Goal: Task Accomplishment & Management: Manage account settings

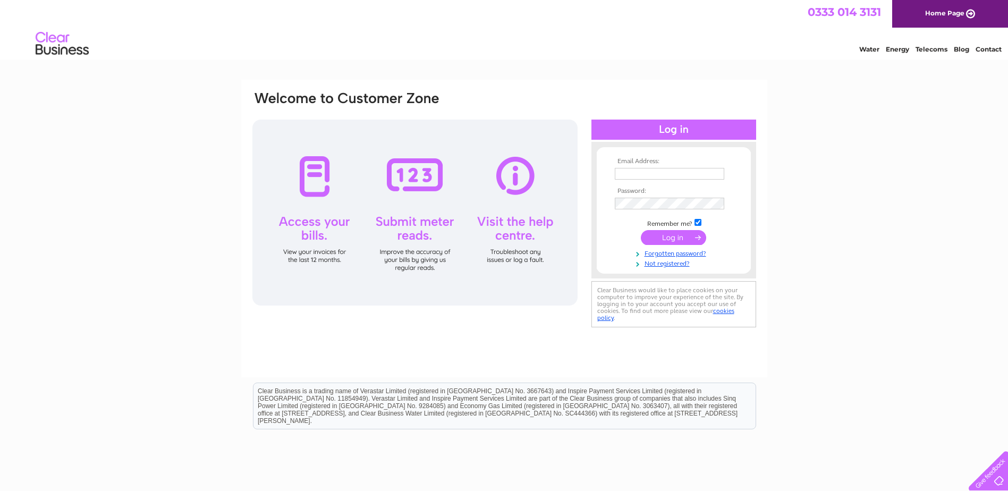
click at [617, 173] on input "text" at bounding box center [669, 174] width 109 height 12
type input "[EMAIL_ADDRESS][DOMAIN_NAME]"
click at [641, 231] on input "submit" at bounding box center [673, 238] width 65 height 15
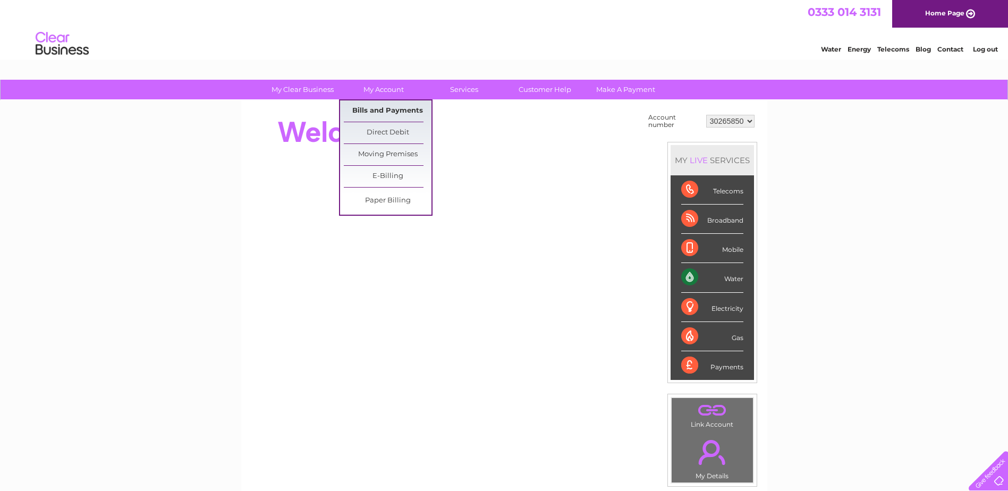
click at [390, 113] on link "Bills and Payments" at bounding box center [388, 110] width 88 height 21
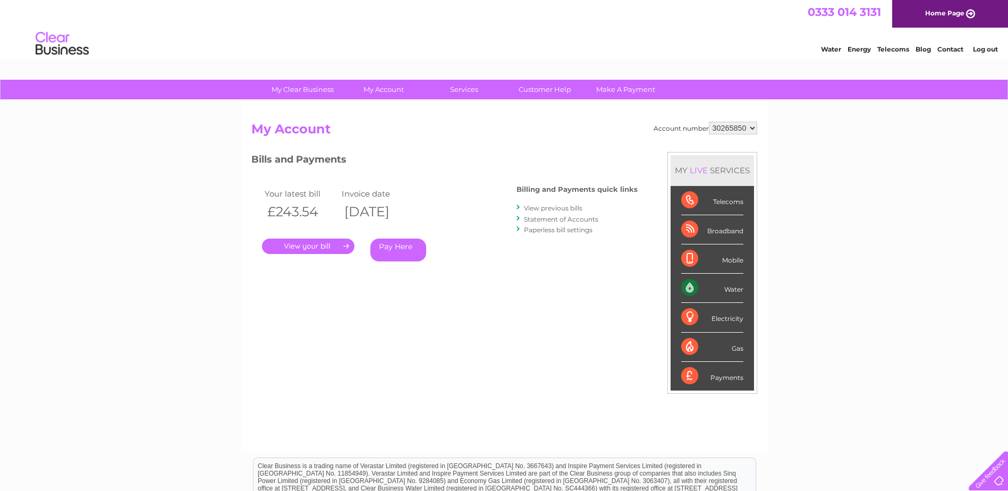
click at [343, 246] on link "." at bounding box center [308, 246] width 92 height 15
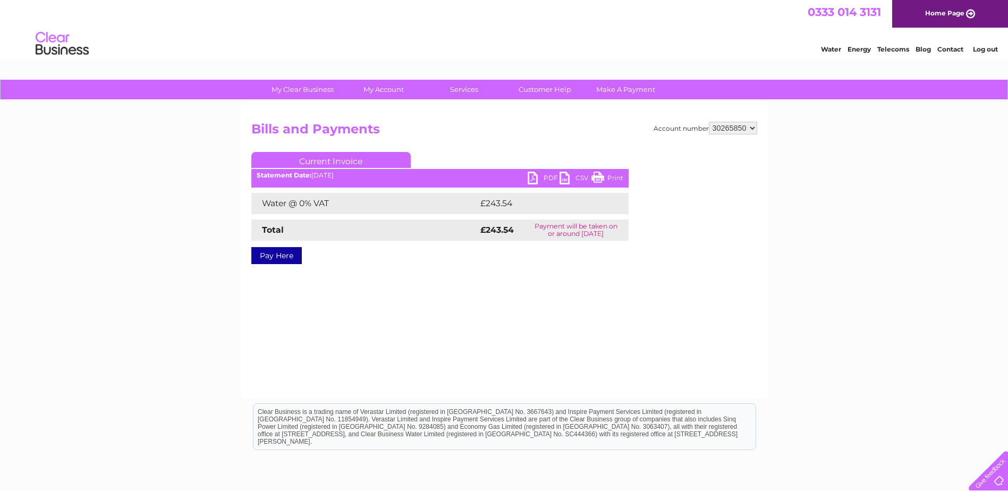
click at [529, 178] on link "PDF" at bounding box center [543, 179] width 32 height 15
